Goal: Book appointment/travel/reservation

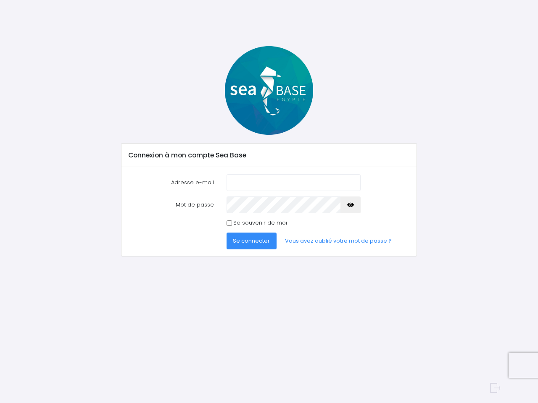
click at [350, 205] on icon "button" at bounding box center [350, 205] width 7 height 0
click at [251, 241] on span "Se connecter" at bounding box center [251, 241] width 37 height 8
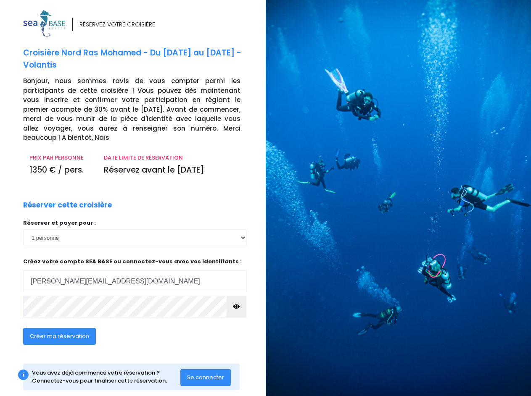
click at [266, 198] on div at bounding box center [402, 205] width 272 height 411
click at [237, 307] on icon "button" at bounding box center [236, 307] width 7 height 0
click at [59, 332] on span "Créer ma réservation" at bounding box center [59, 336] width 59 height 8
click at [206, 373] on span "Se connecter" at bounding box center [205, 377] width 37 height 8
